Goal: Transaction & Acquisition: Purchase product/service

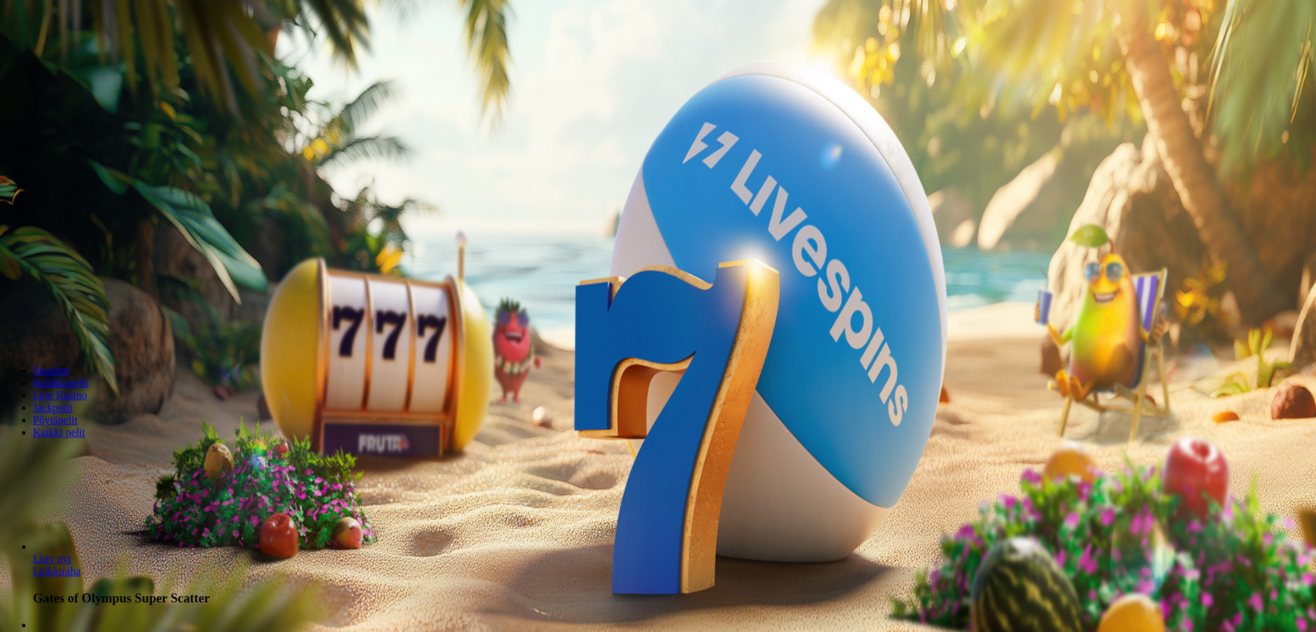
click at [11, 324] on span "minus icon" at bounding box center [11, 324] width 0 height 0
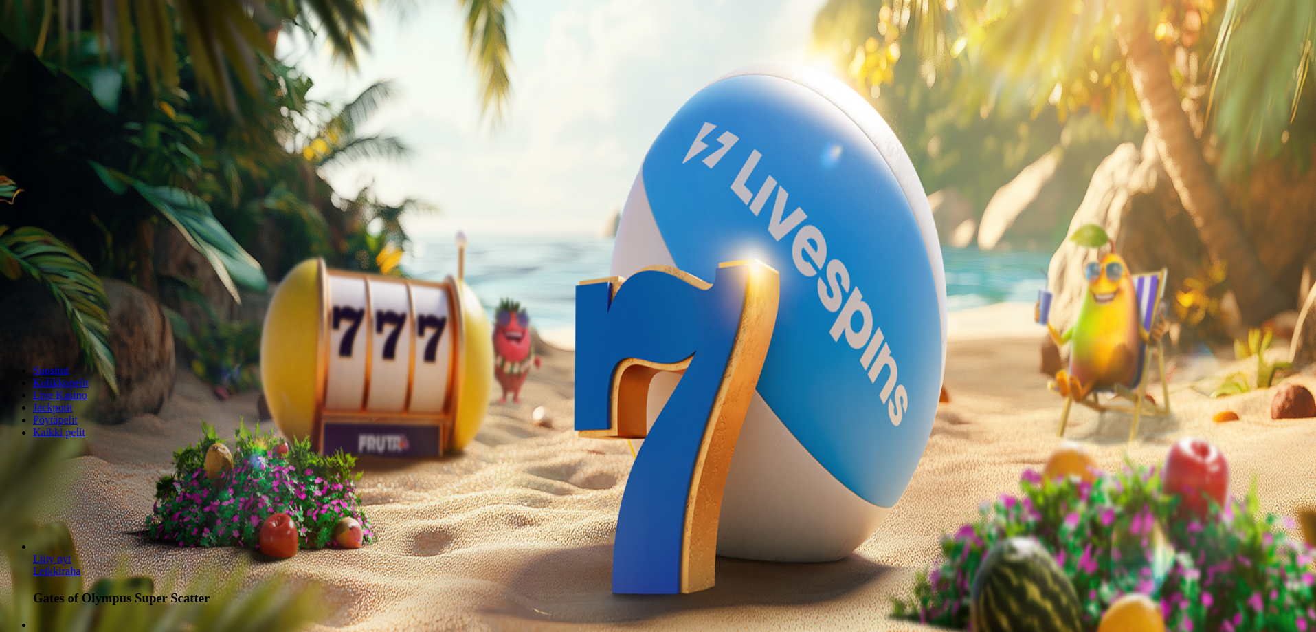
click at [11, 324] on span "minus icon" at bounding box center [11, 324] width 0 height 0
type input "**"
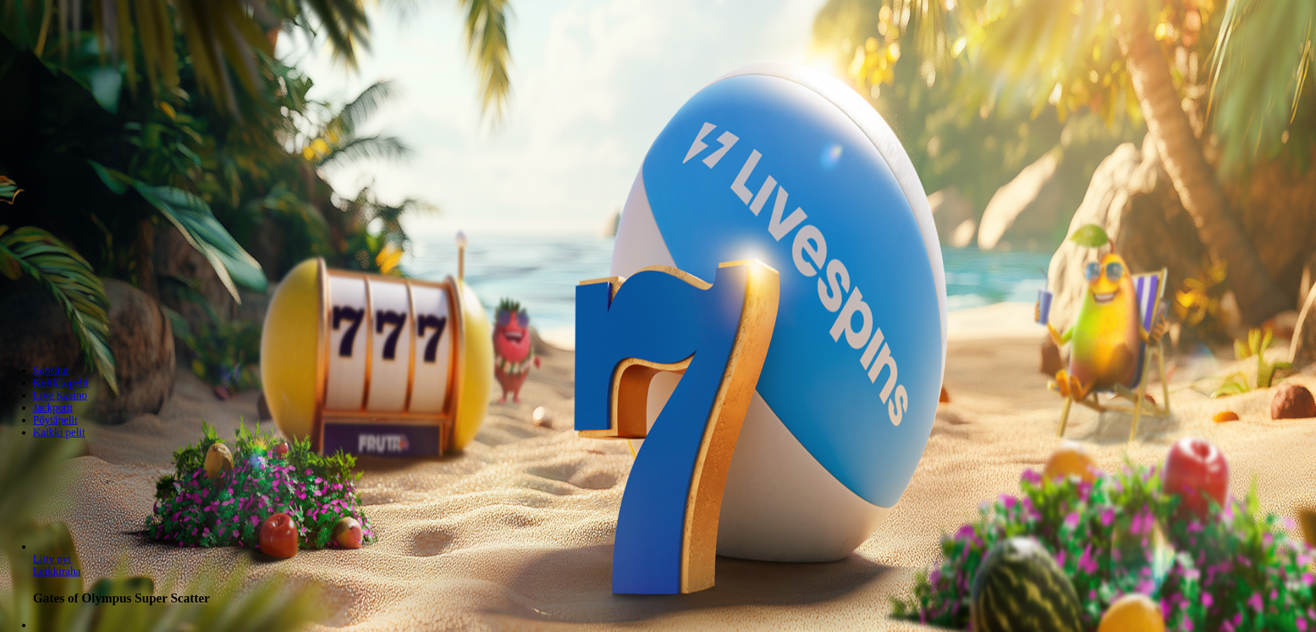
click at [72, 328] on span "Talleta ja pelaa" at bounding box center [41, 333] width 61 height 10
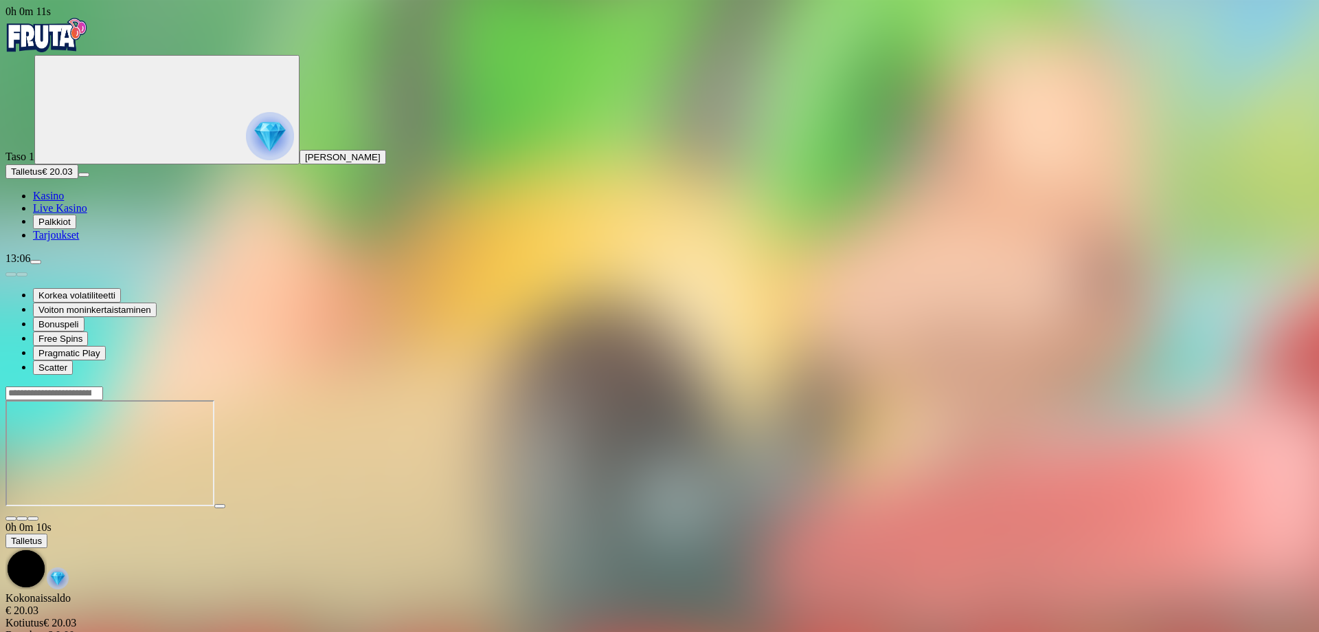
click at [33, 518] on span "fullscreen icon" at bounding box center [33, 518] width 0 height 0
click at [71, 227] on span "Palkkiot" at bounding box center [54, 221] width 32 height 10
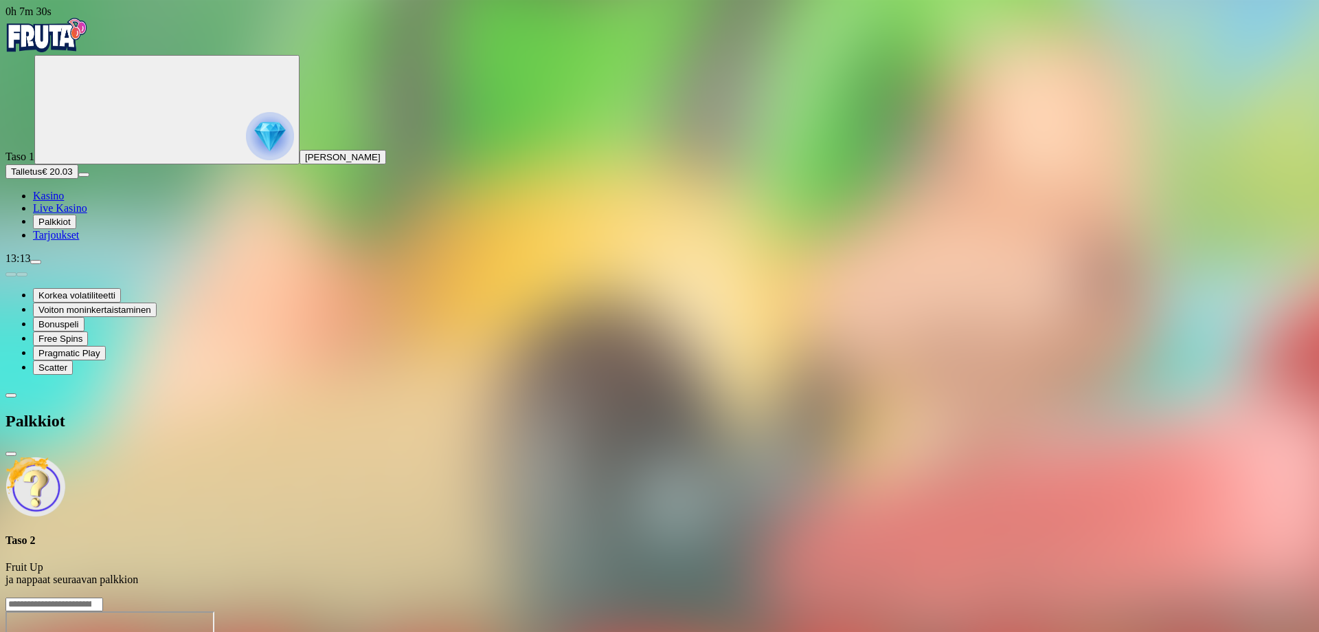
click at [36, 262] on span "menu icon" at bounding box center [36, 262] width 0 height 0
